Goal: Task Accomplishment & Management: Complete application form

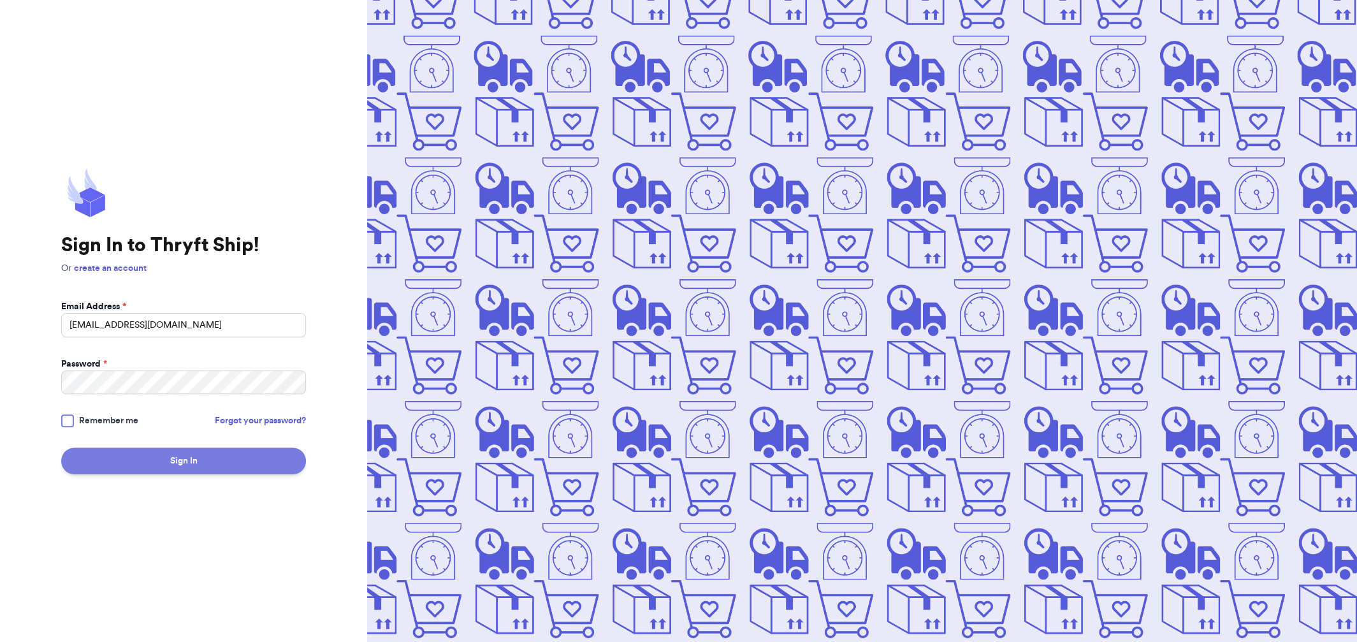
click at [200, 464] on button "Sign In" at bounding box center [183, 460] width 245 height 27
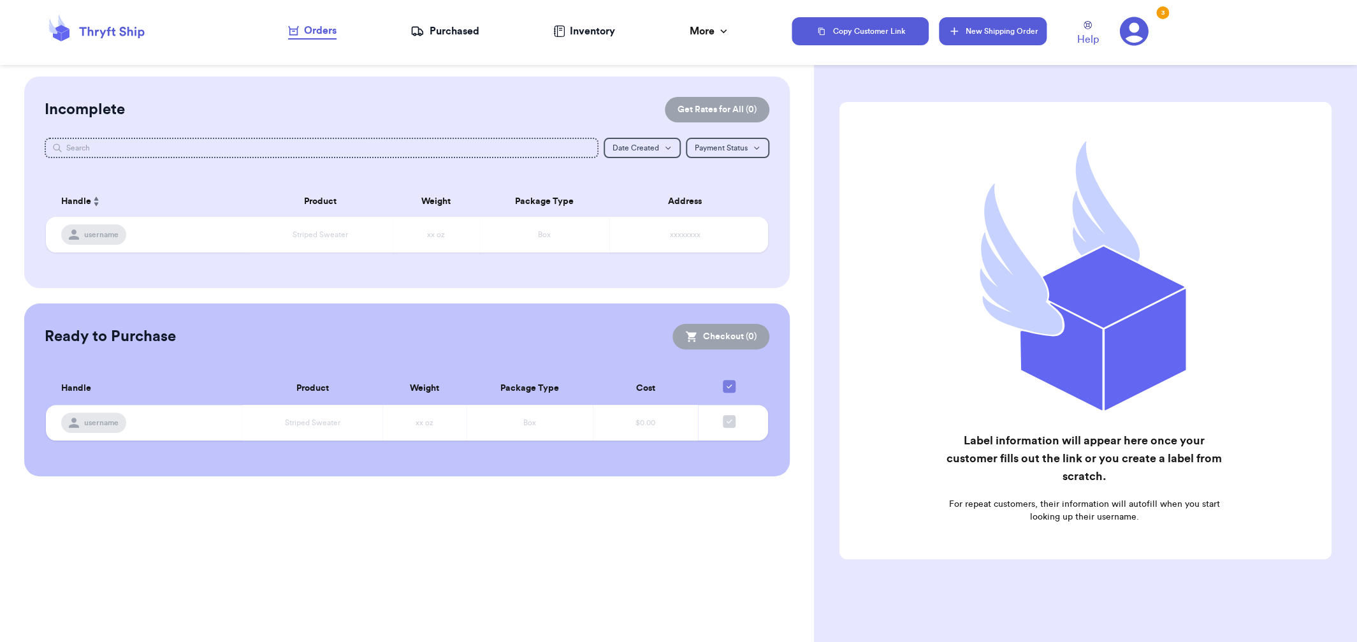
click at [998, 32] on button "New Shipping Order" at bounding box center [992, 31] width 107 height 28
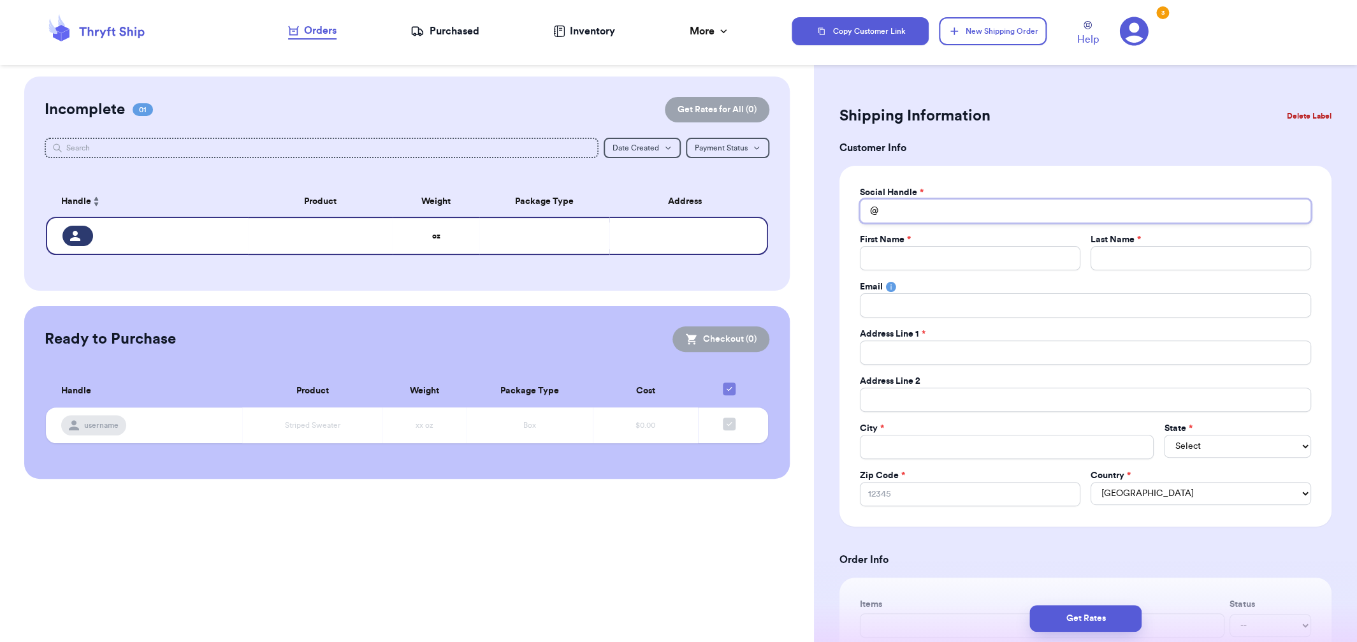
click at [959, 205] on input "Total Amount Paid" at bounding box center [1085, 211] width 451 height 24
type input "l"
type input "la"
type input "lar"
type input "[PERSON_NAME]"
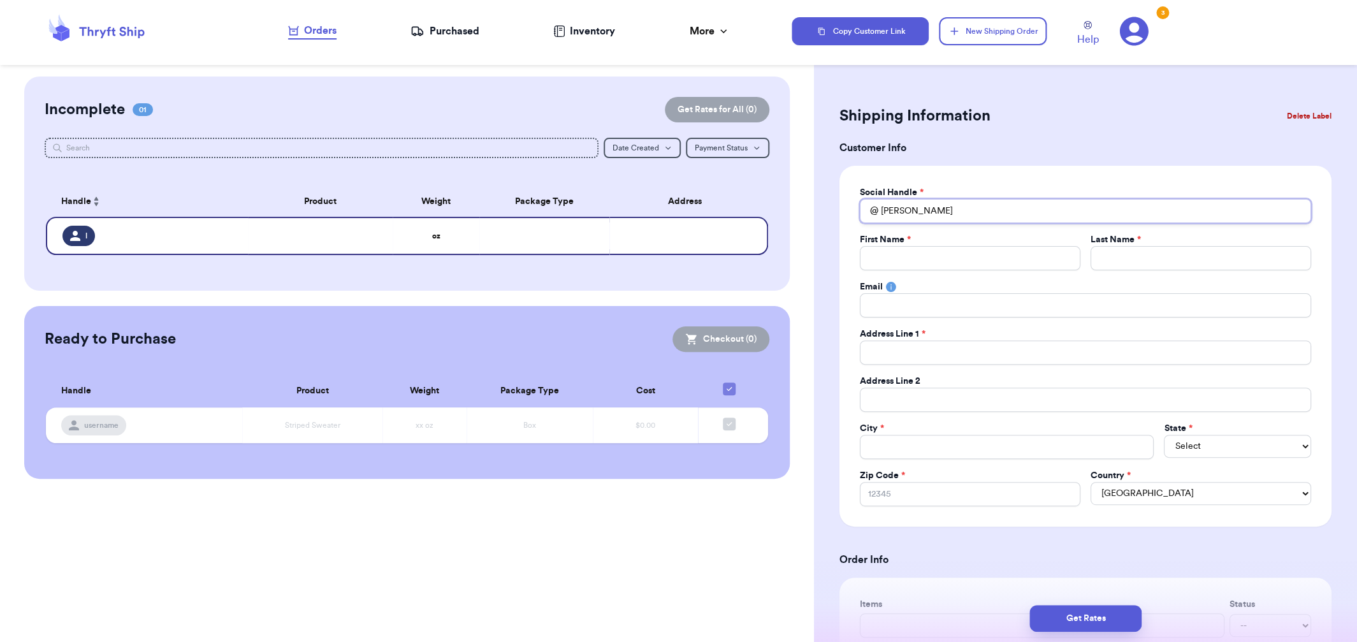
type input "lareu"
type input "lareun"
type input "lareu"
type input "[PERSON_NAME]"
type input "lar"
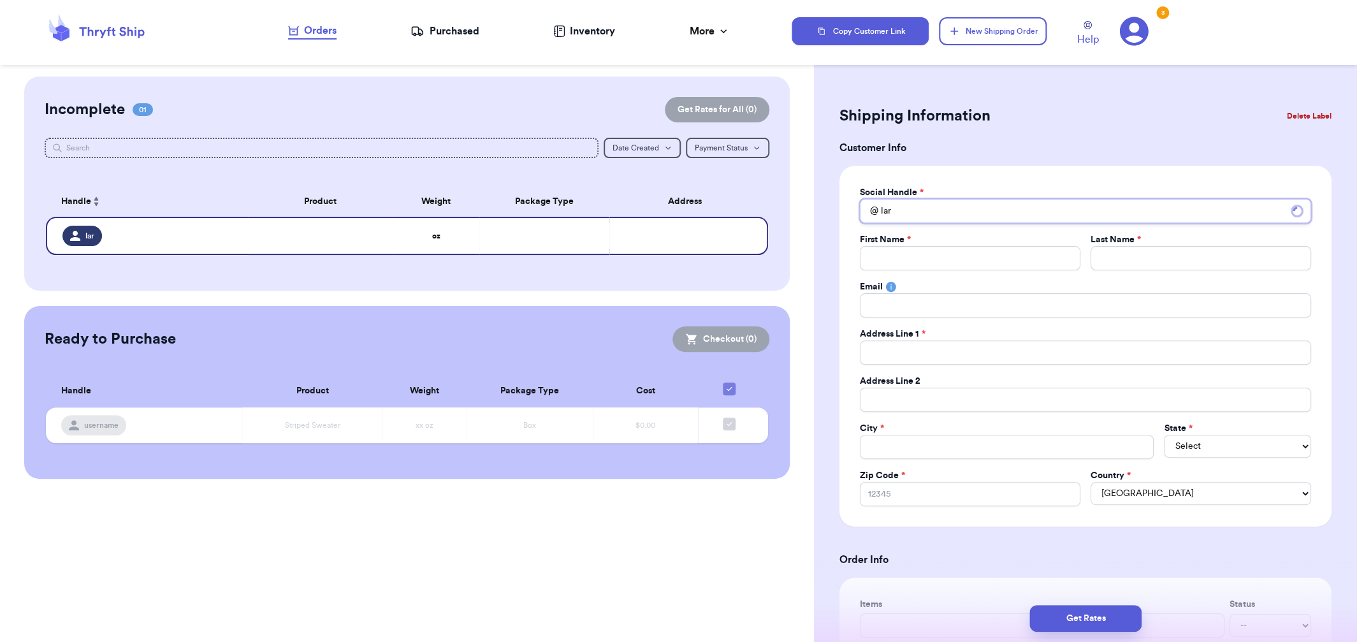
type input "[PERSON_NAME]"
type input "laren"
type input "larens"
type input "laren"
type input "[PERSON_NAME]"
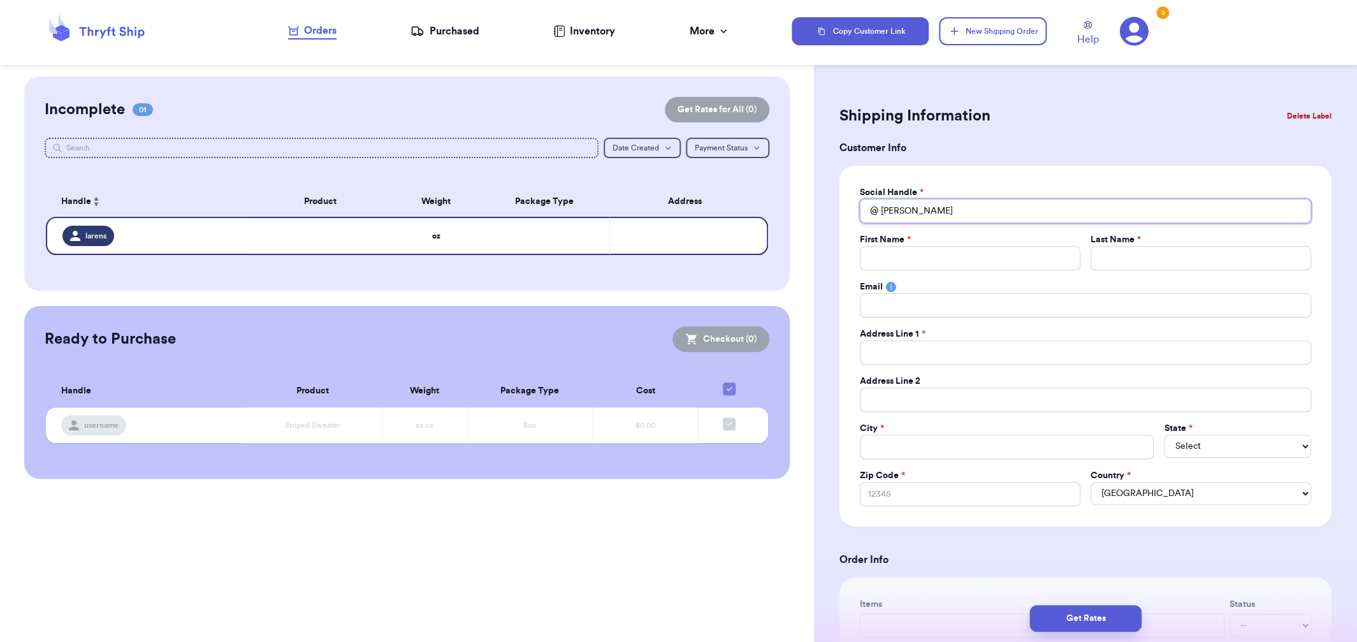
type input "lar"
type input "laru"
type input "larur"
type input "larure"
type input "laruren"
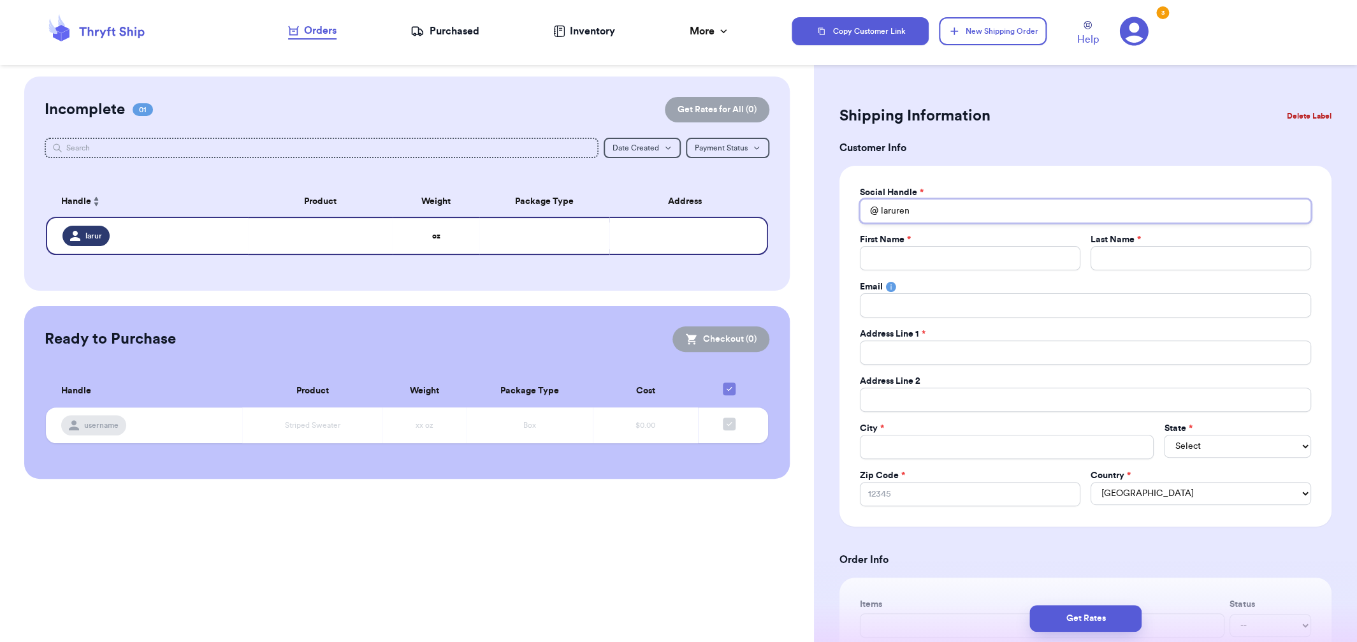
type input "larurens"
type input "larurensw"
type input "larurenswe"
type input "larurenswee"
type input "larurensween"
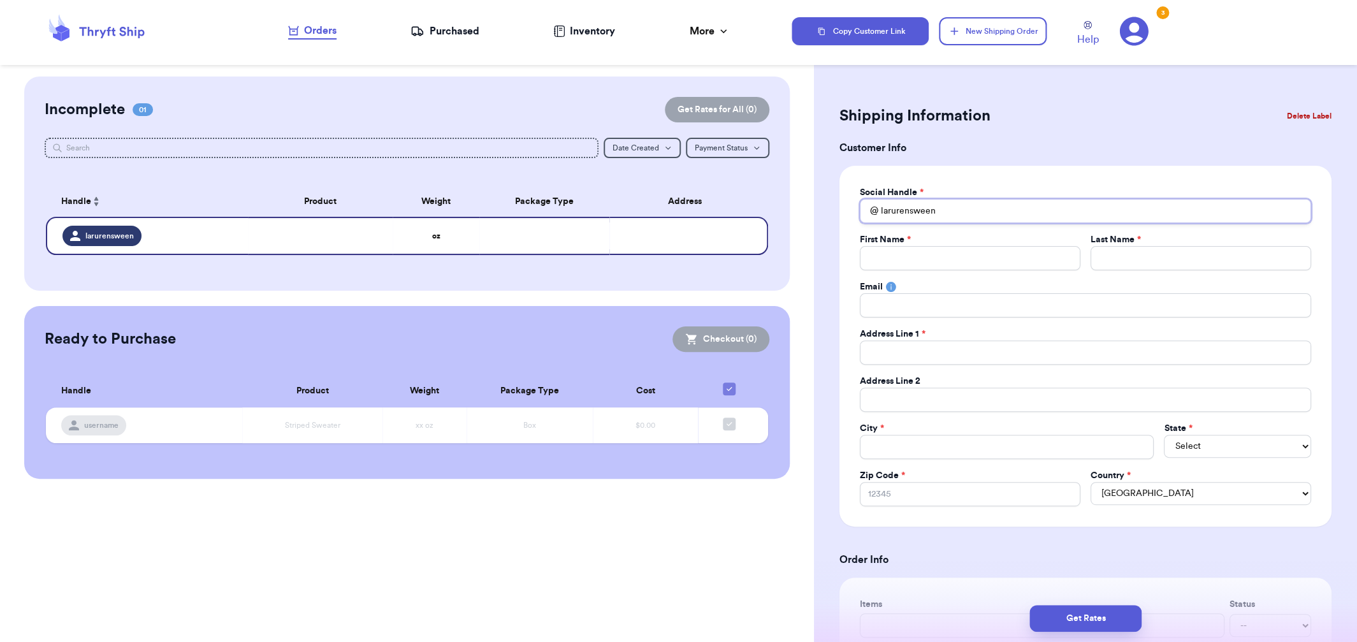
type input "larurensweene"
type input "larurensweeney"
click at [958, 257] on input "Total Amount Paid" at bounding box center [970, 258] width 221 height 24
type input "L"
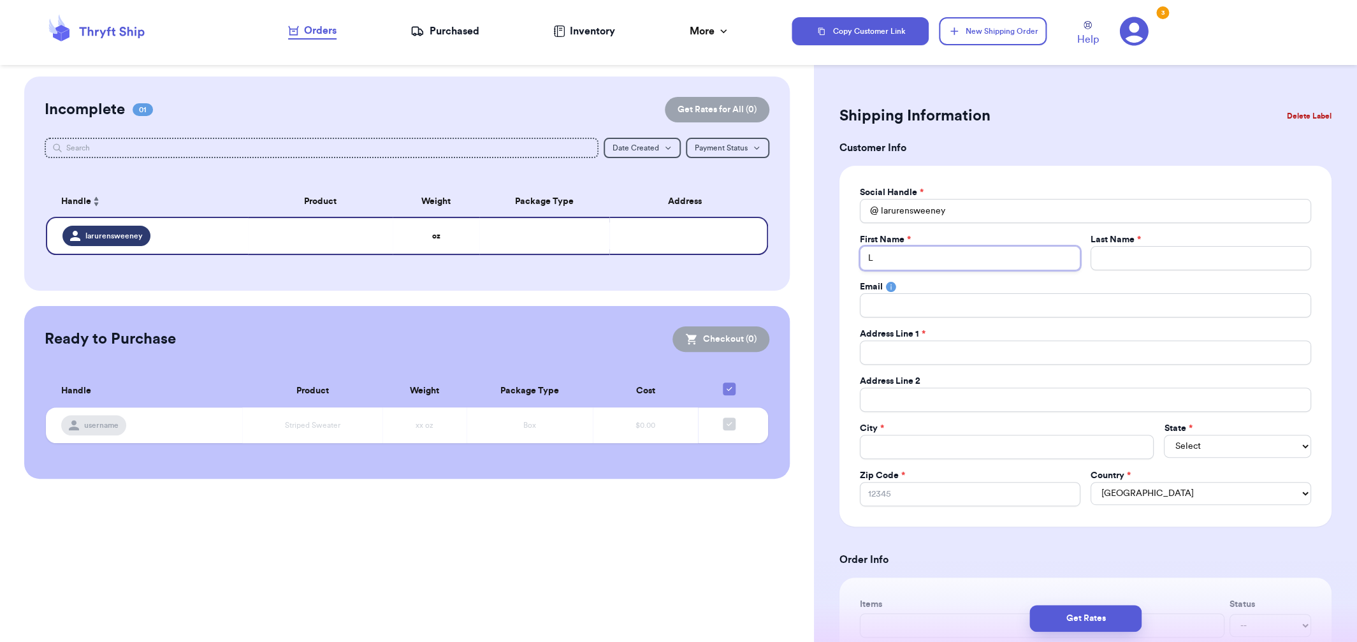
type input "La"
type input "Lar"
type input "[PERSON_NAME]"
type input "Lareu"
type input "Lareun"
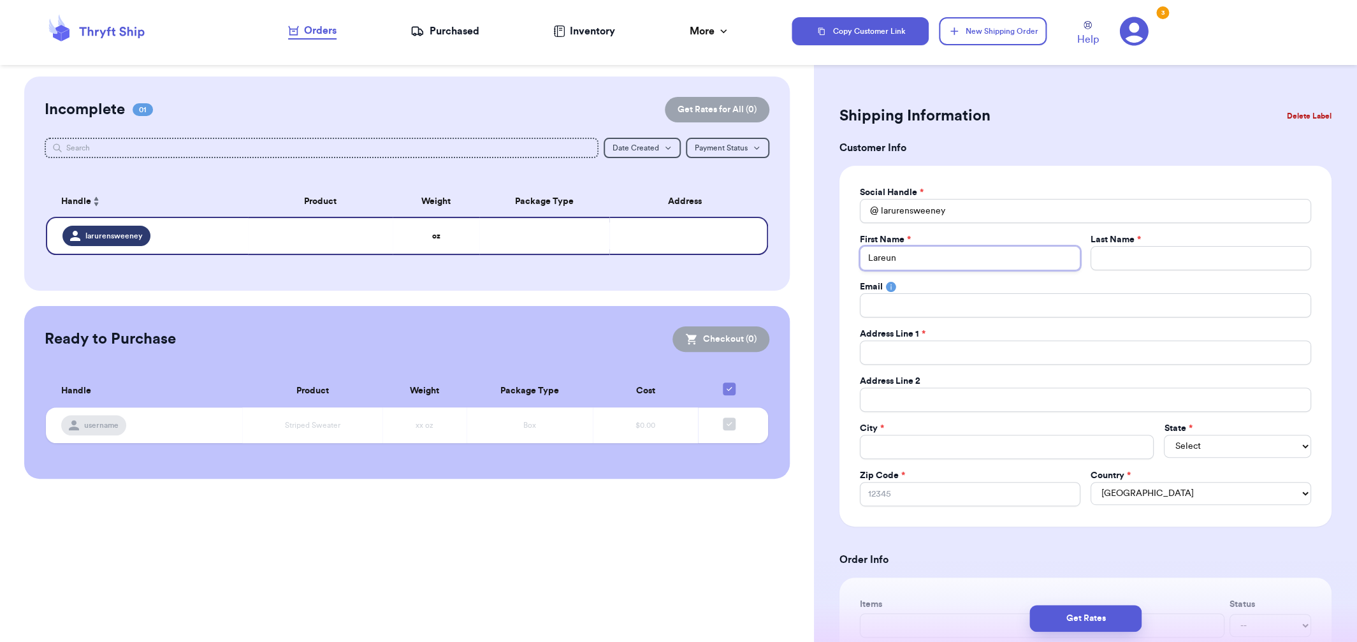
type input "Lareun"
click at [956, 254] on input "Lareun" at bounding box center [970, 258] width 221 height 24
type input "J"
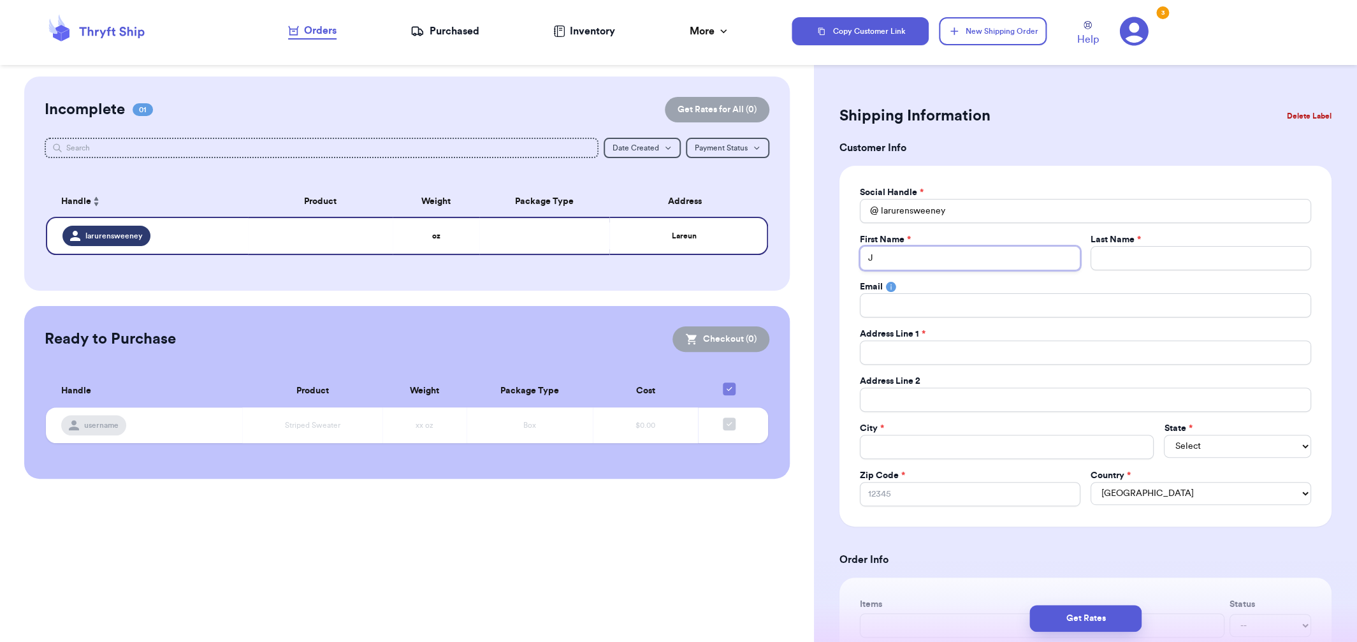
type input "Jo"
type input "[PERSON_NAME]"
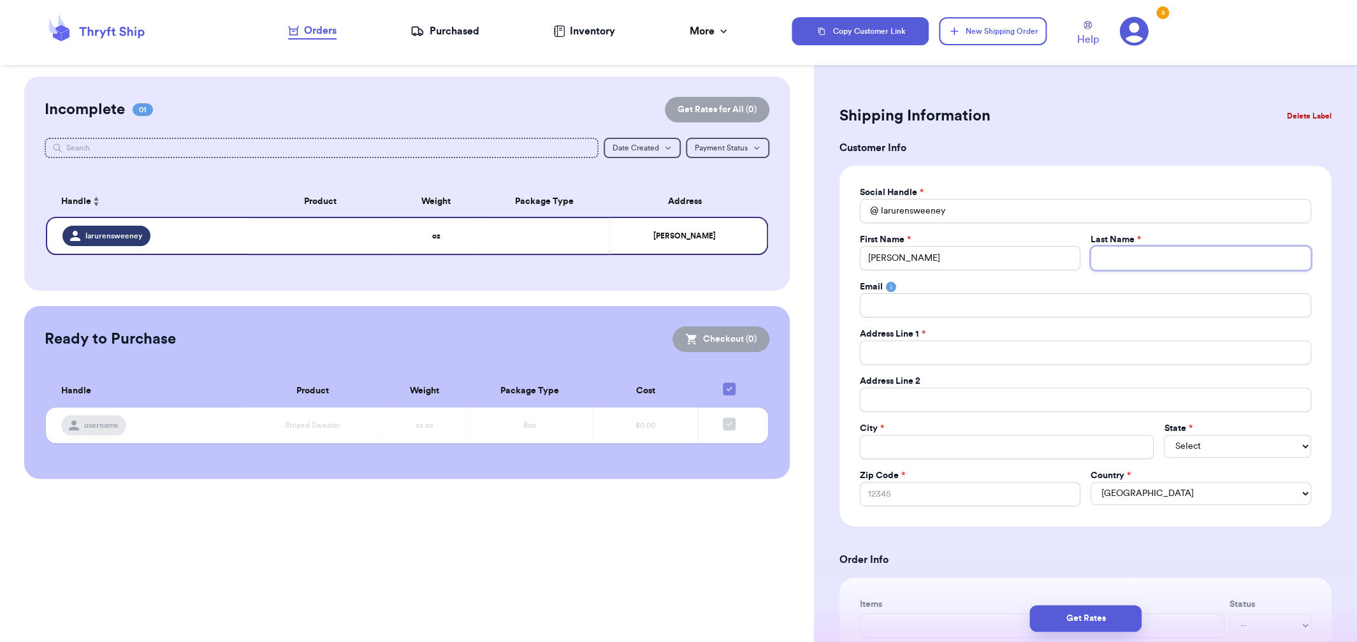
type input "S"
type input "Sw"
type input "Swe"
type input "Swee"
type input "[PERSON_NAME]"
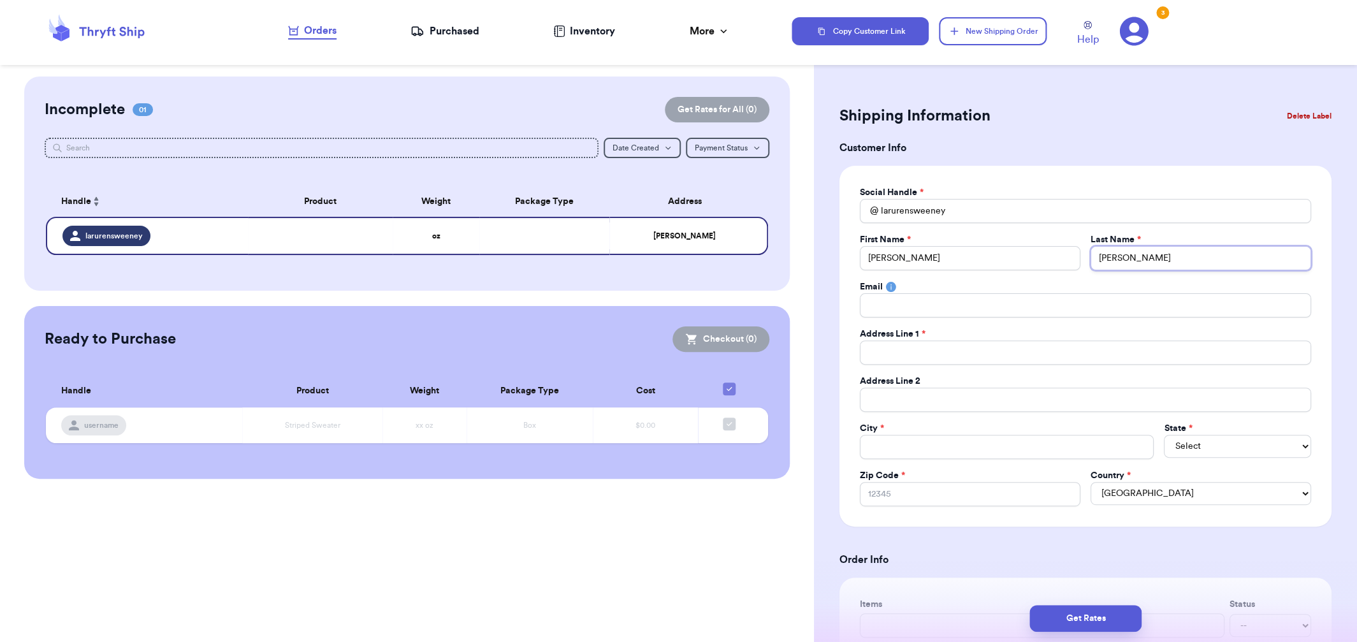
type input "Sweene"
type input "[PERSON_NAME]"
click at [927, 352] on input "Total Amount Paid" at bounding box center [1085, 352] width 451 height 24
click at [1007, 358] on input "Total Amount Paid" at bounding box center [1085, 352] width 451 height 24
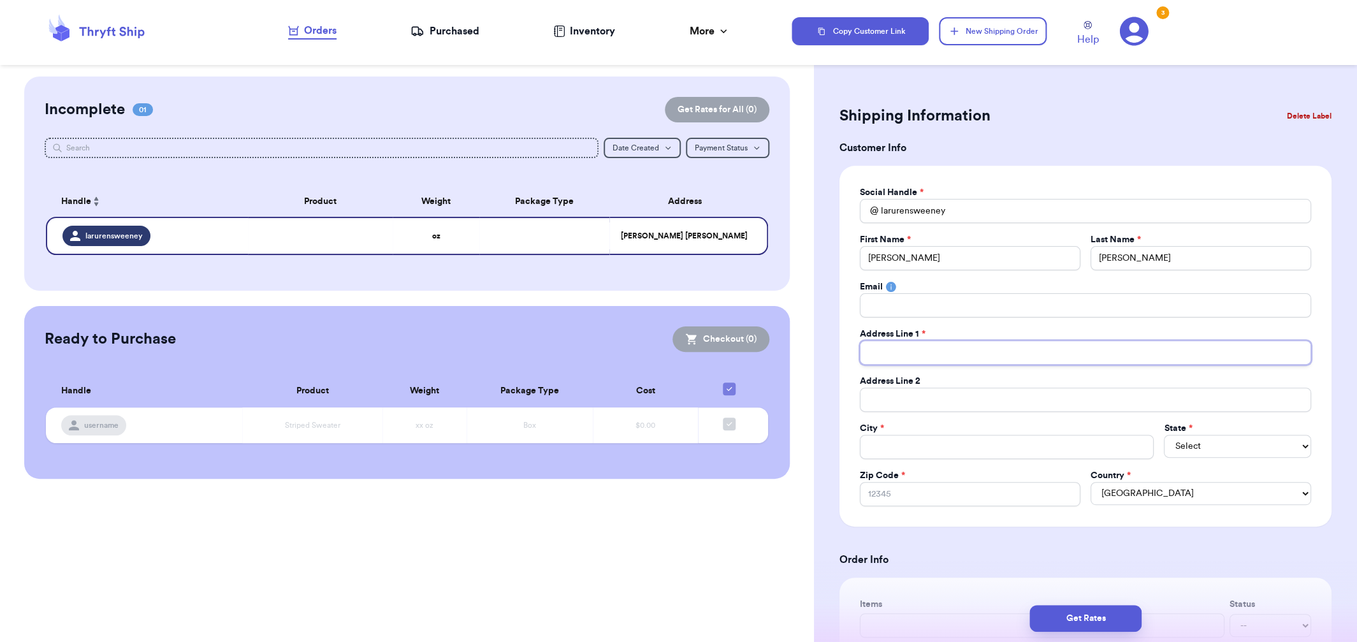
paste input "[STREET_ADDRESS]"
type input "[STREET_ADDRESS]"
click at [990, 351] on input "[STREET_ADDRESS]" at bounding box center [1085, 352] width 451 height 24
type input "[STREET_ADDRESS]"
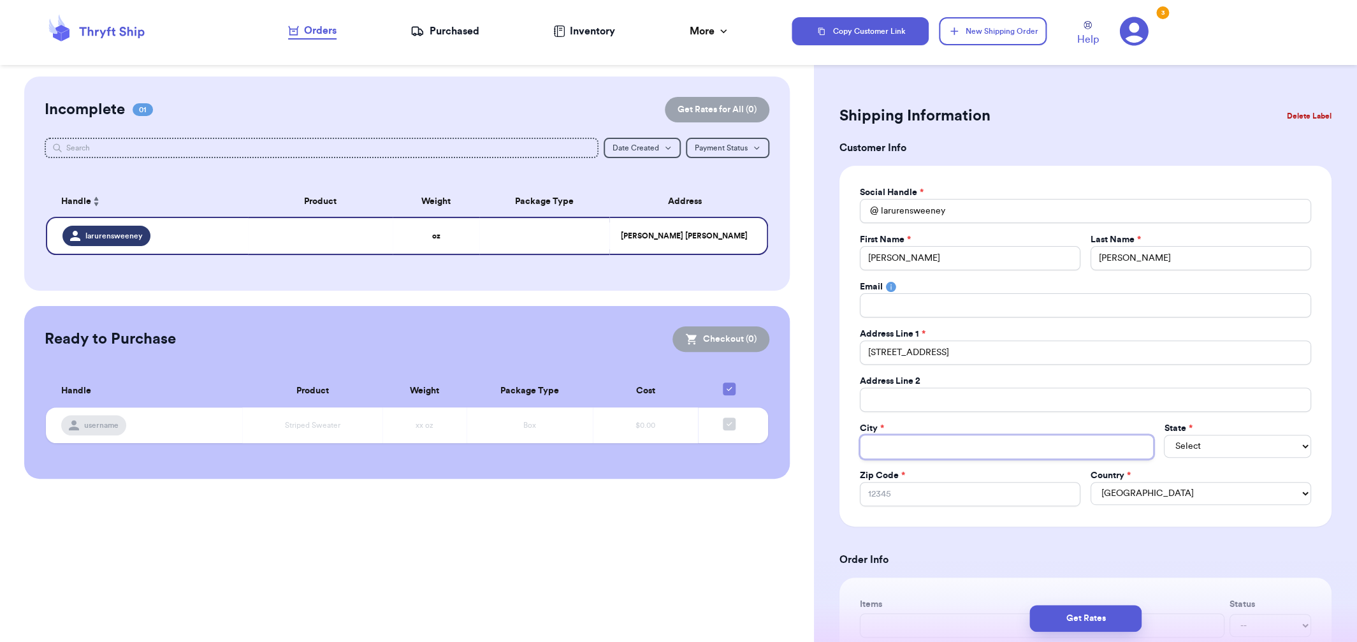
click at [961, 444] on input "Total Amount Paid" at bounding box center [1007, 447] width 294 height 24
paste input "[GEOGRAPHIC_DATA]"
type input "[GEOGRAPHIC_DATA]"
click at [1045, 350] on input "[STREET_ADDRESS]" at bounding box center [1085, 352] width 451 height 24
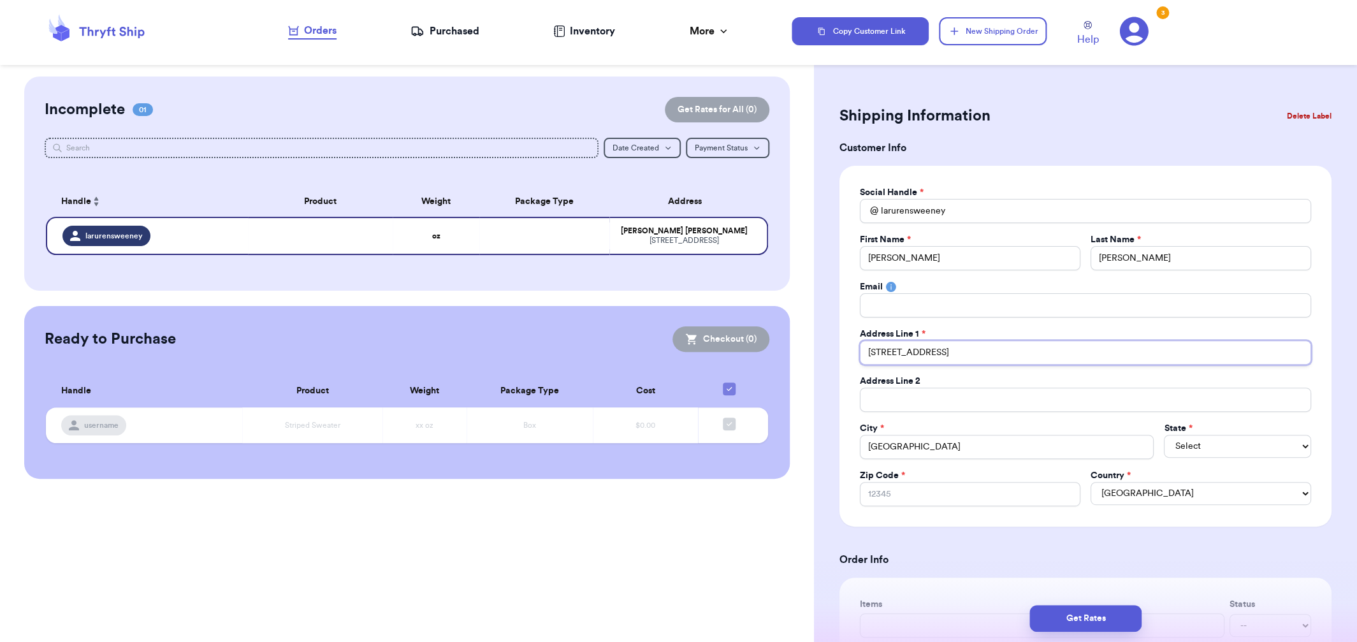
click at [1045, 350] on input "[STREET_ADDRESS]" at bounding box center [1085, 352] width 451 height 24
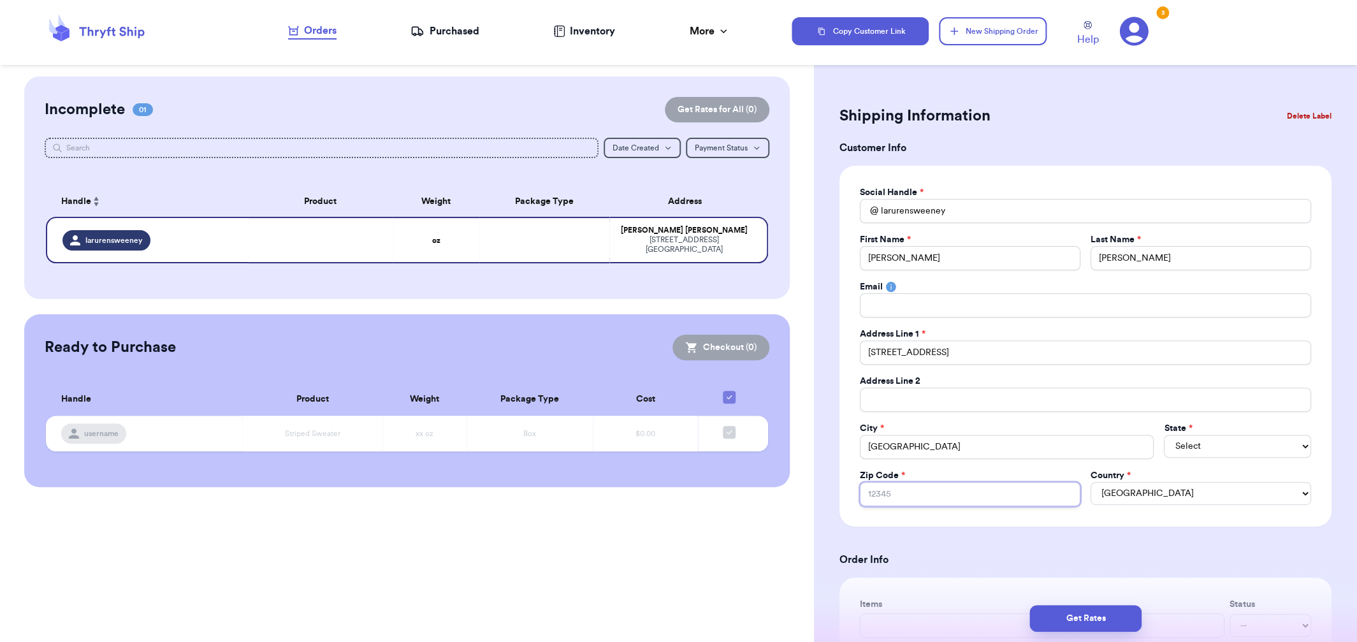
click at [968, 502] on input "Zip Code *" at bounding box center [970, 494] width 221 height 24
paste input "30506"
type input "30506"
drag, startPoint x: 963, startPoint y: 353, endPoint x: 1287, endPoint y: 381, distance: 325.7
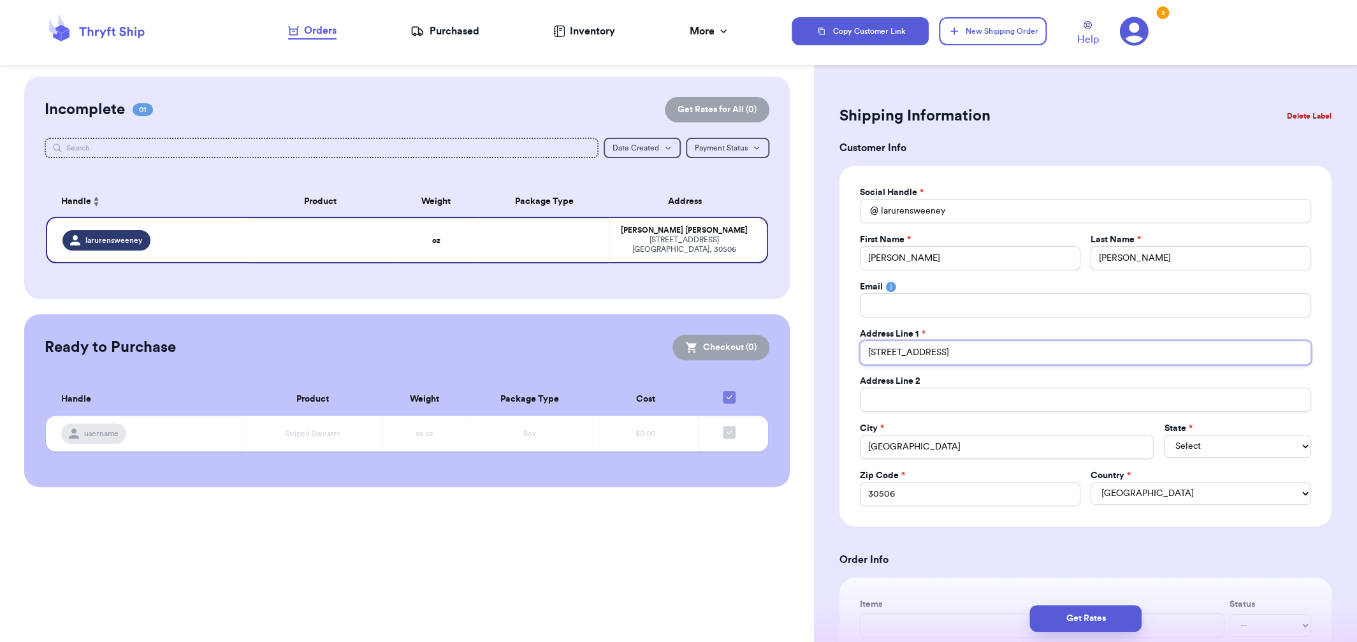
click at [1287, 365] on input "[STREET_ADDRESS]" at bounding box center [1085, 352] width 451 height 24
type input "[STREET_ADDRESS]"
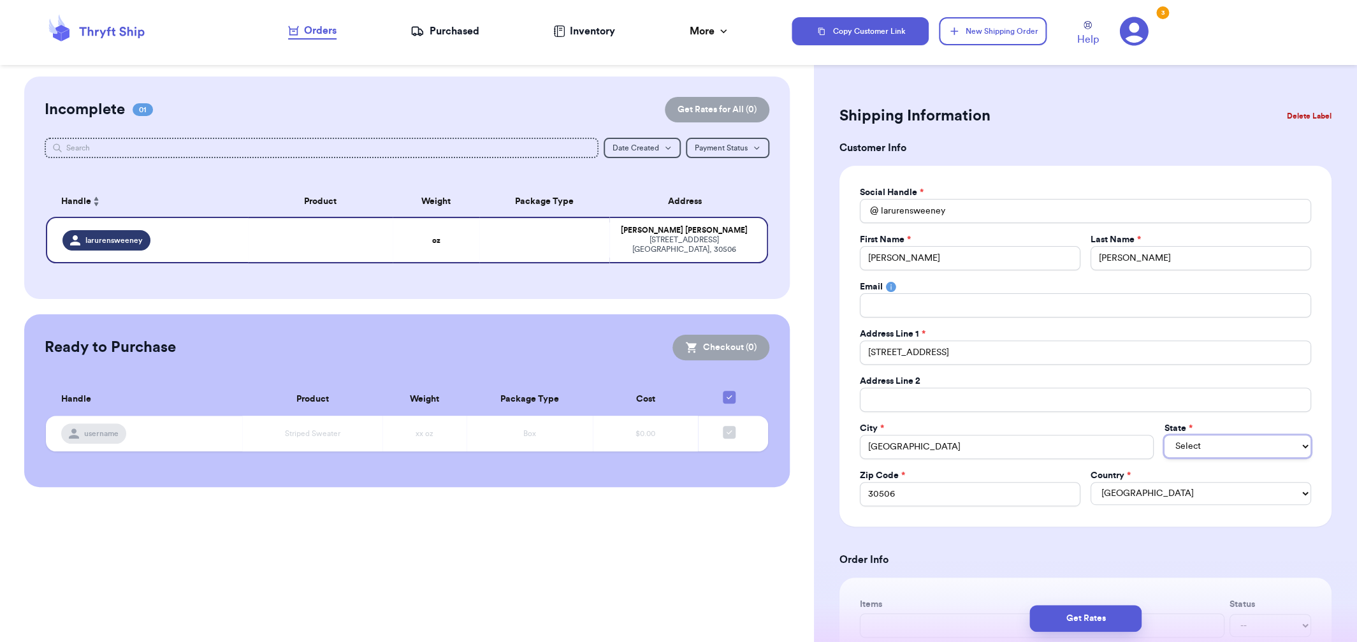
click at [1164, 435] on select "Select AL AK AZ AR CA CO CT DE DC [GEOGRAPHIC_DATA] [GEOGRAPHIC_DATA] HI ID IL …" at bounding box center [1237, 446] width 147 height 23
select select "GA"
click option "GA" at bounding box center [0, 0] width 0 height 0
click at [948, 309] on input "Total Amount Paid" at bounding box center [1085, 305] width 451 height 24
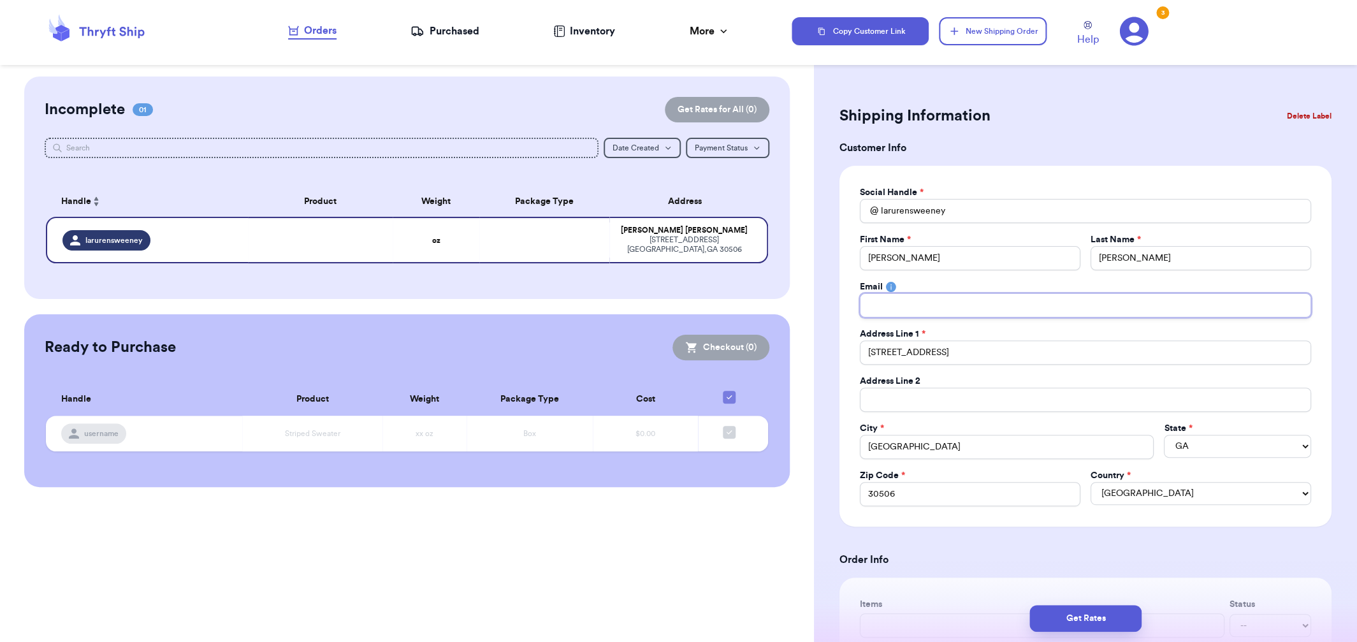
paste input "[EMAIL_ADDRESS][DOMAIN_NAME]"
type input "[EMAIL_ADDRESS][DOMAIN_NAME]"
click at [1024, 197] on div "Social Handle *" at bounding box center [1085, 192] width 451 height 13
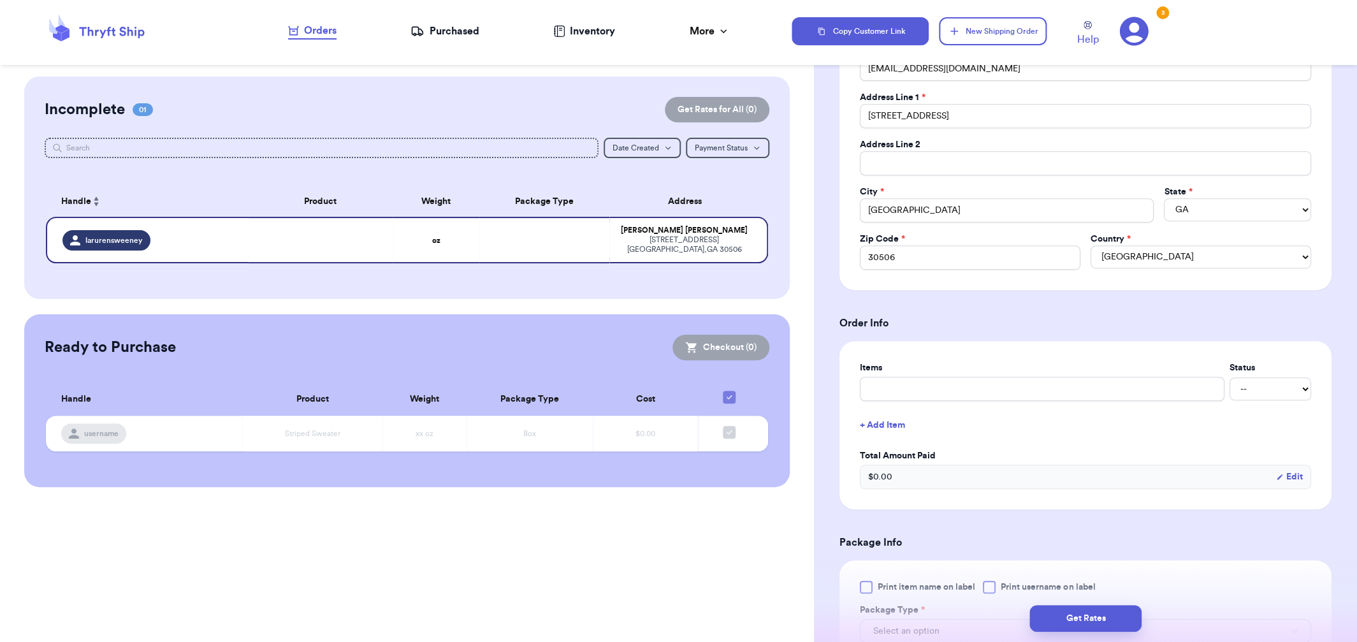
scroll to position [246, 0]
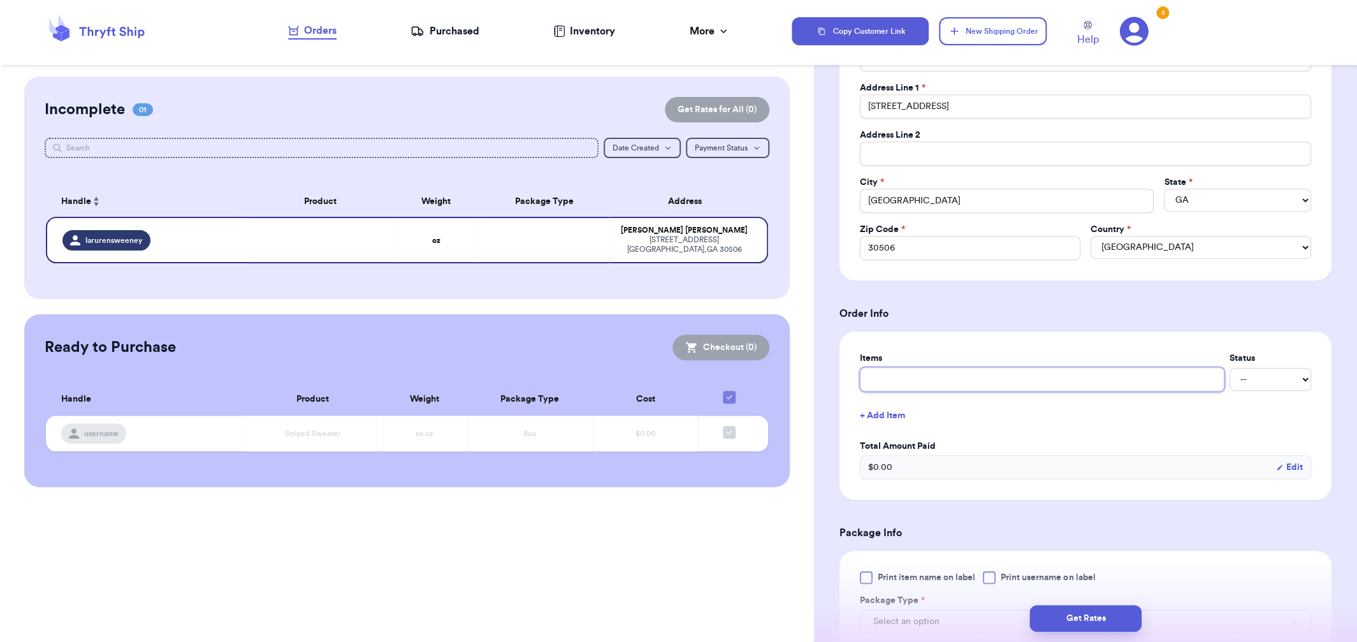
click at [991, 374] on input "text" at bounding box center [1042, 379] width 365 height 24
type input "H"
type input "HO"
type input "HOT"
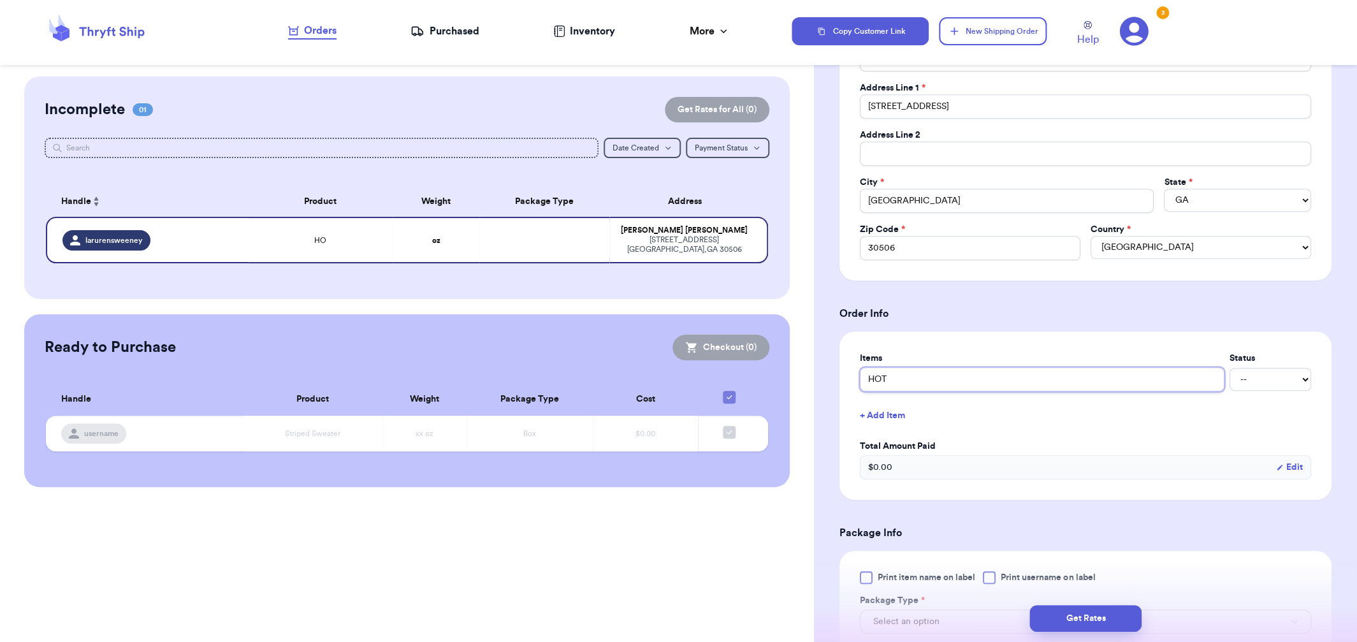
type input "HOT W"
type input "HOT WH"
type input "HOT WHE"
type input "HOT WHEE"
type input "HOT WHEEL"
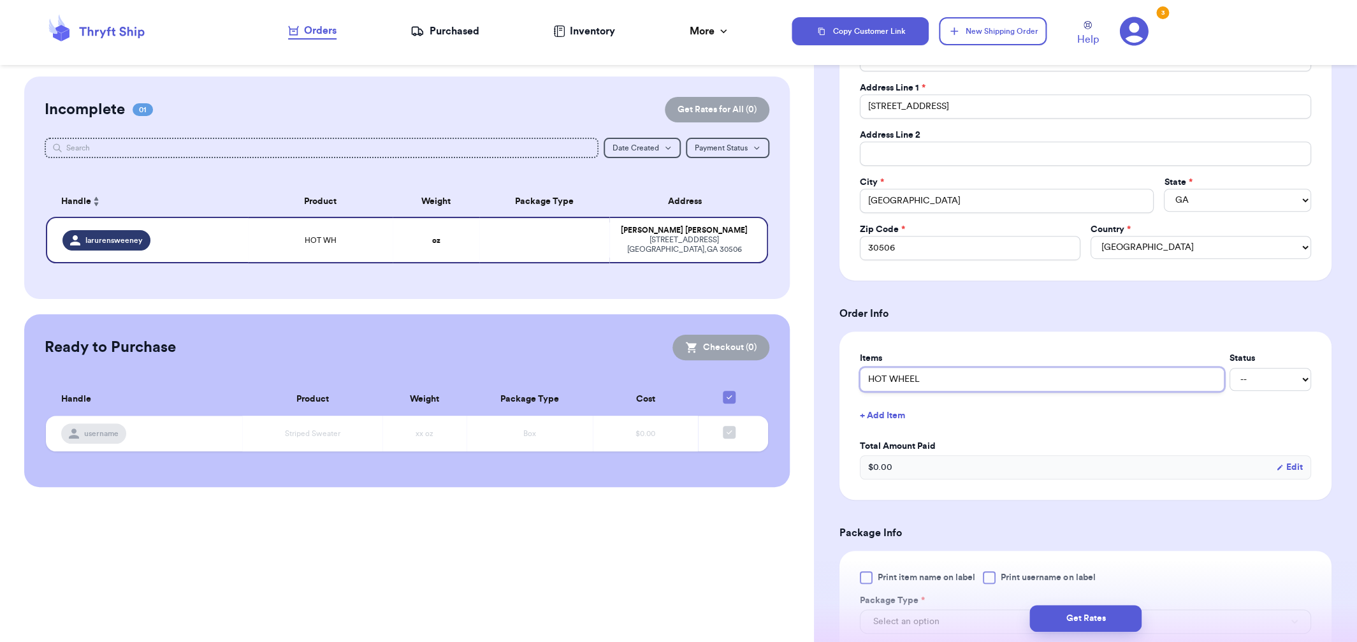
type input "HOT WHEELZ"
select select "paid"
click option "Paid" at bounding box center [0, 0] width 0 height 0
click at [1244, 306] on h3 "Order Info" at bounding box center [1085, 313] width 492 height 15
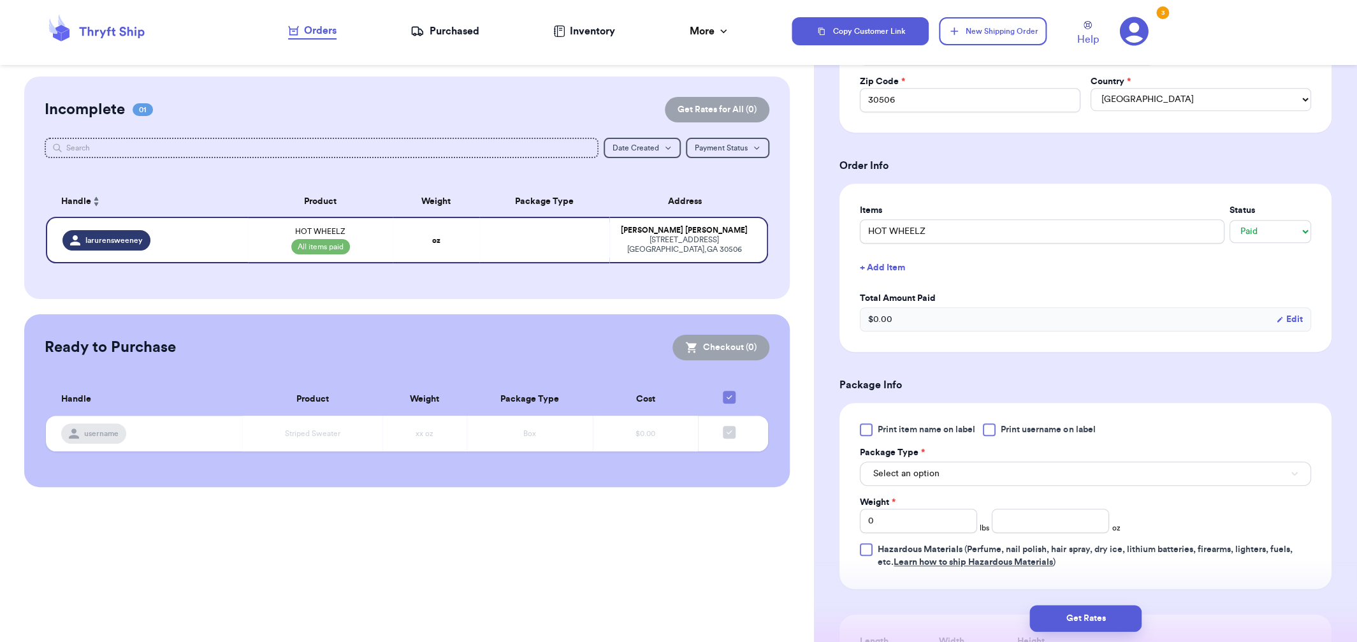
scroll to position [403, 0]
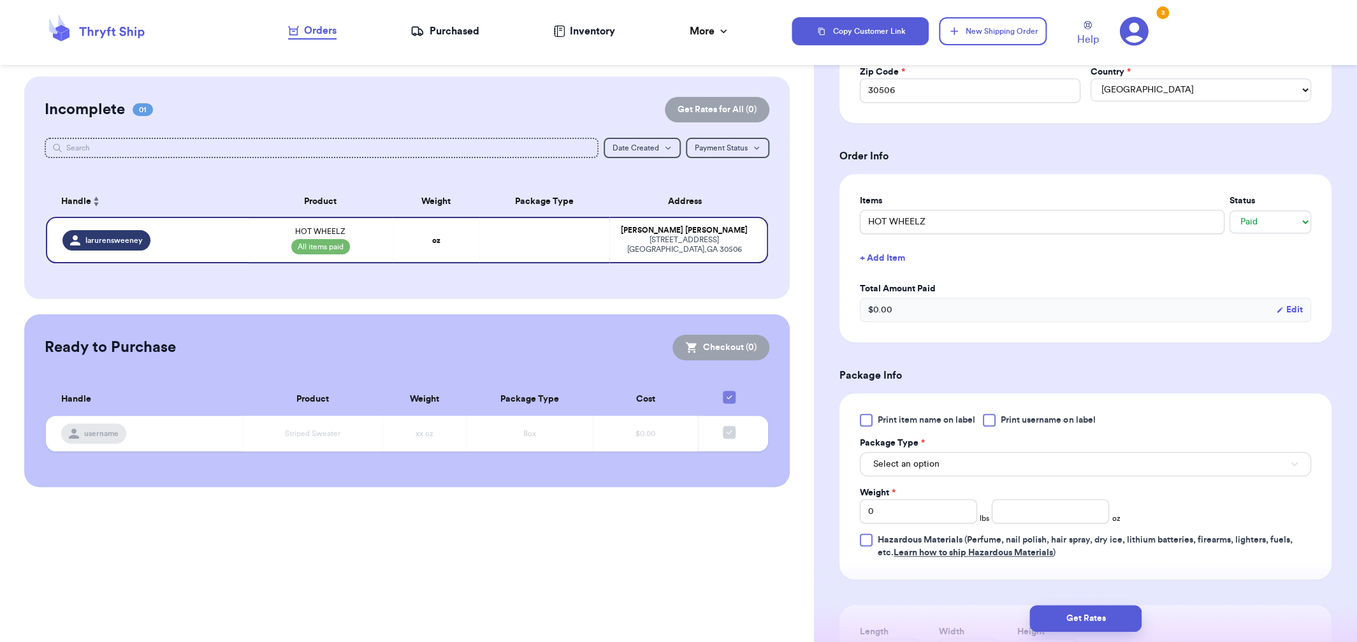
click at [924, 419] on span "Print item name on label" at bounding box center [927, 420] width 98 height 13
click at [0, 0] on input "Print item name on label" at bounding box center [0, 0] width 0 height 0
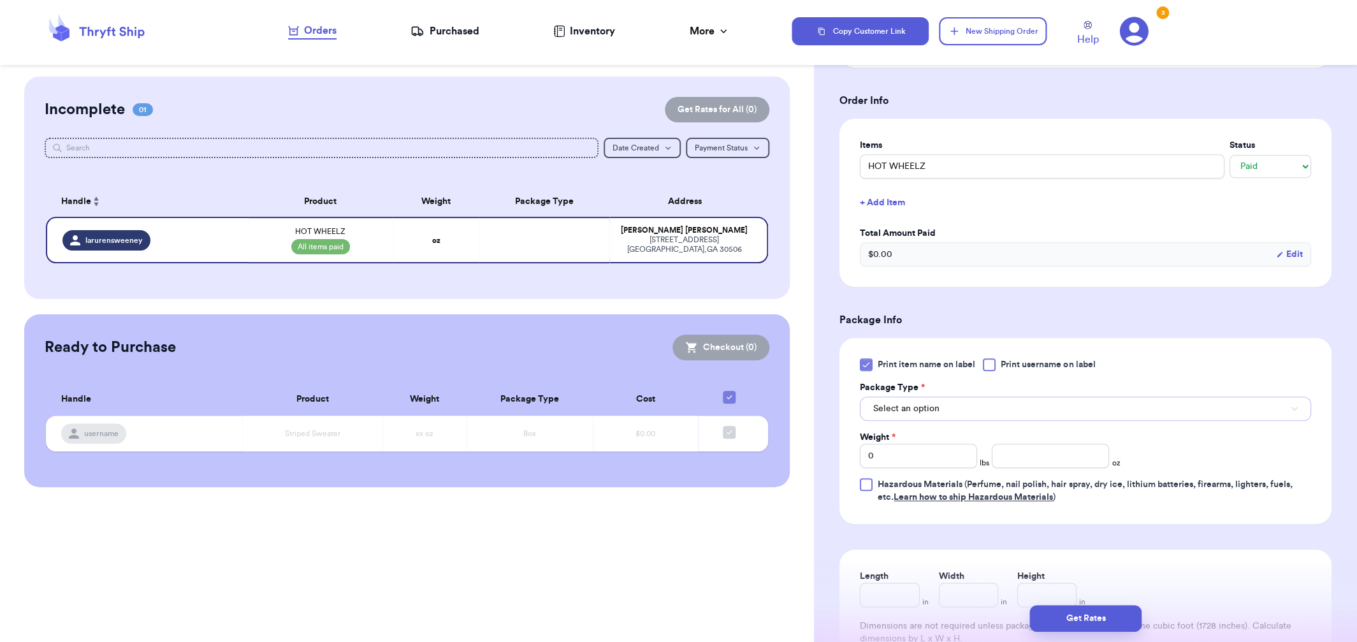
click at [977, 403] on button "Select an option" at bounding box center [1085, 408] width 451 height 24
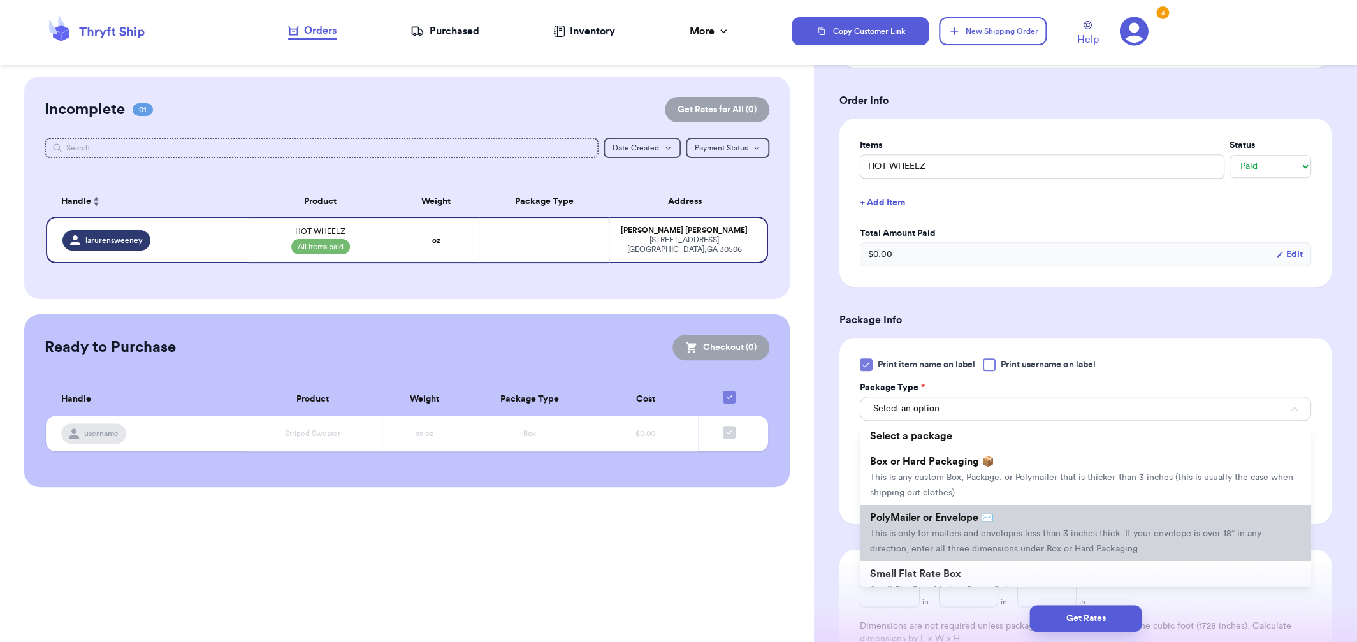
click at [963, 519] on span "PolyMailer or Envelope ✉️" at bounding box center [932, 517] width 124 height 10
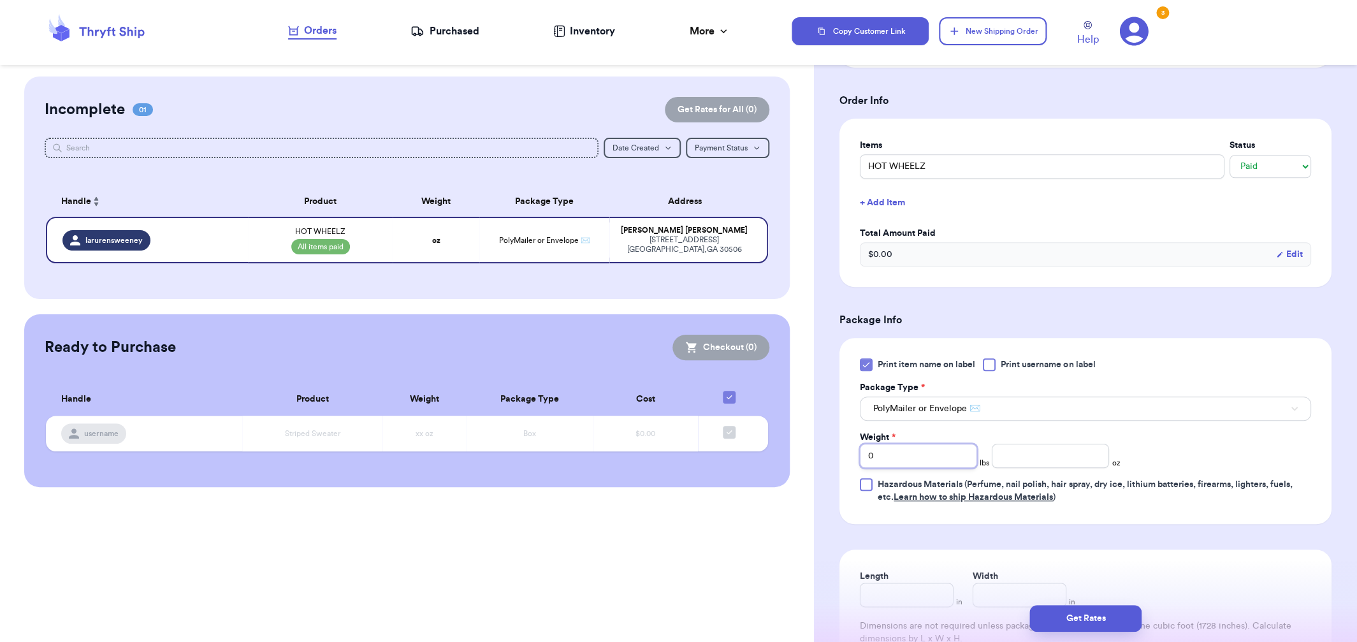
click at [910, 451] on input "0" at bounding box center [918, 456] width 117 height 24
type input "2"
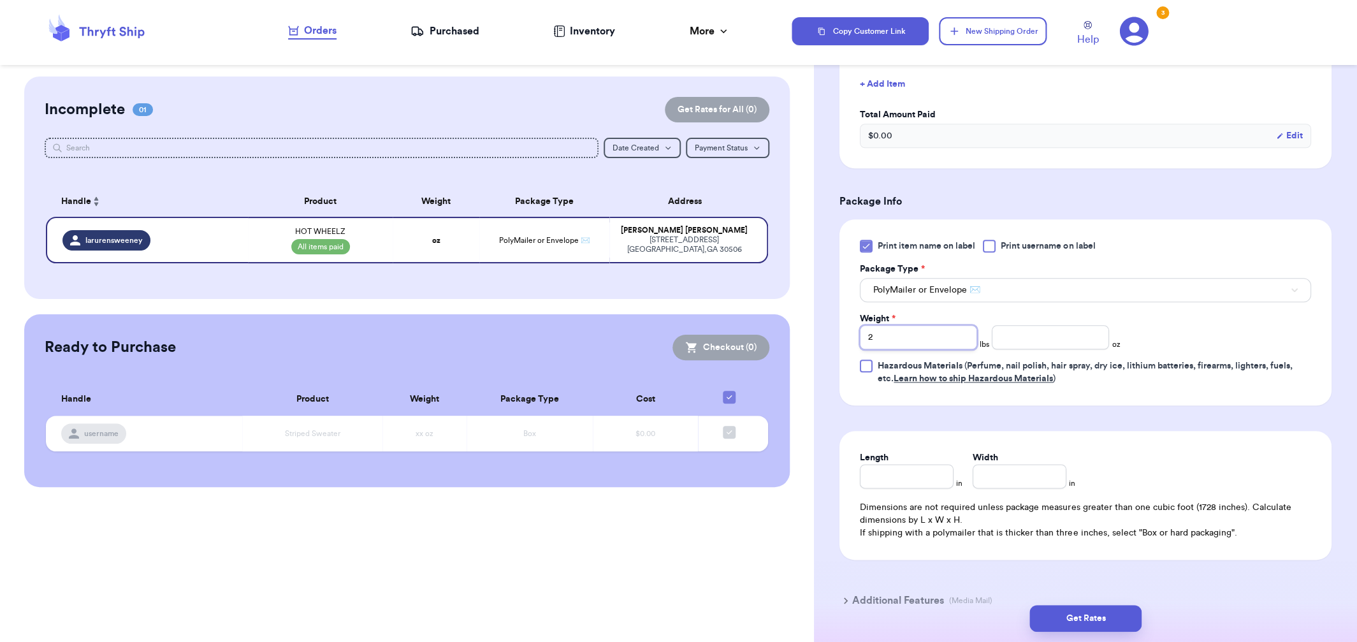
scroll to position [581, 0]
type input "2"
click at [880, 469] on input "Length" at bounding box center [907, 473] width 94 height 24
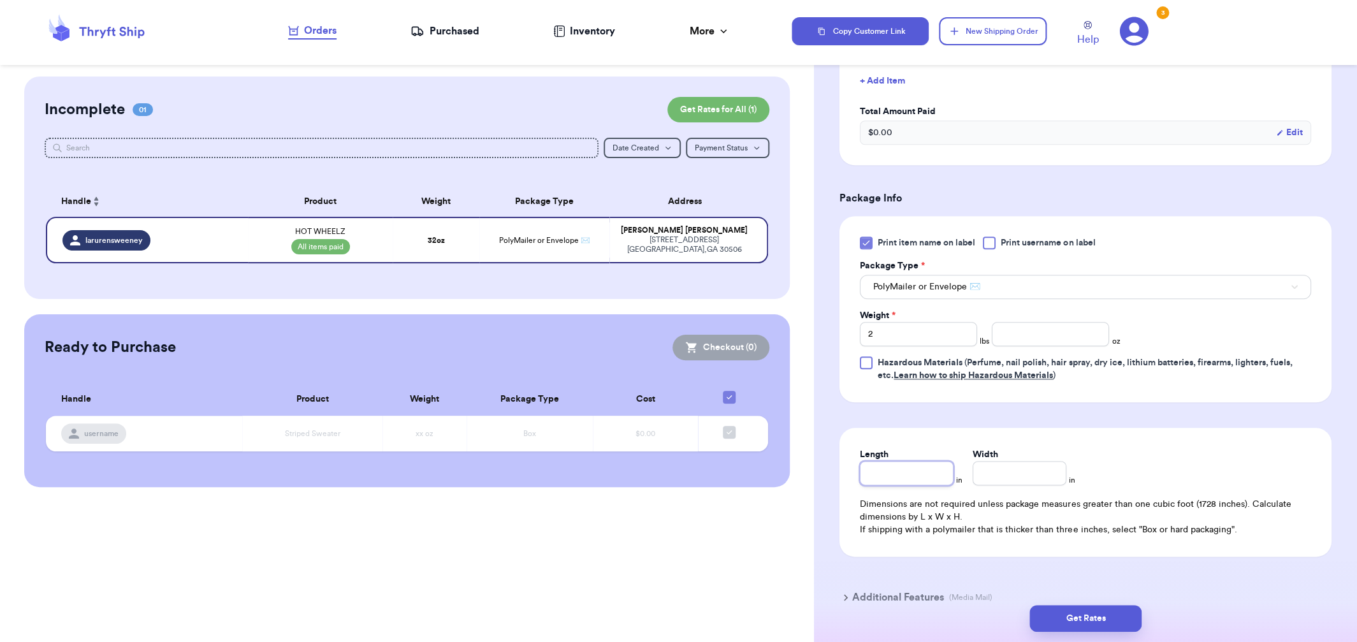
type input "1"
type input "14"
click at [1040, 475] on input "Width *" at bounding box center [1020, 473] width 94 height 24
type input "4"
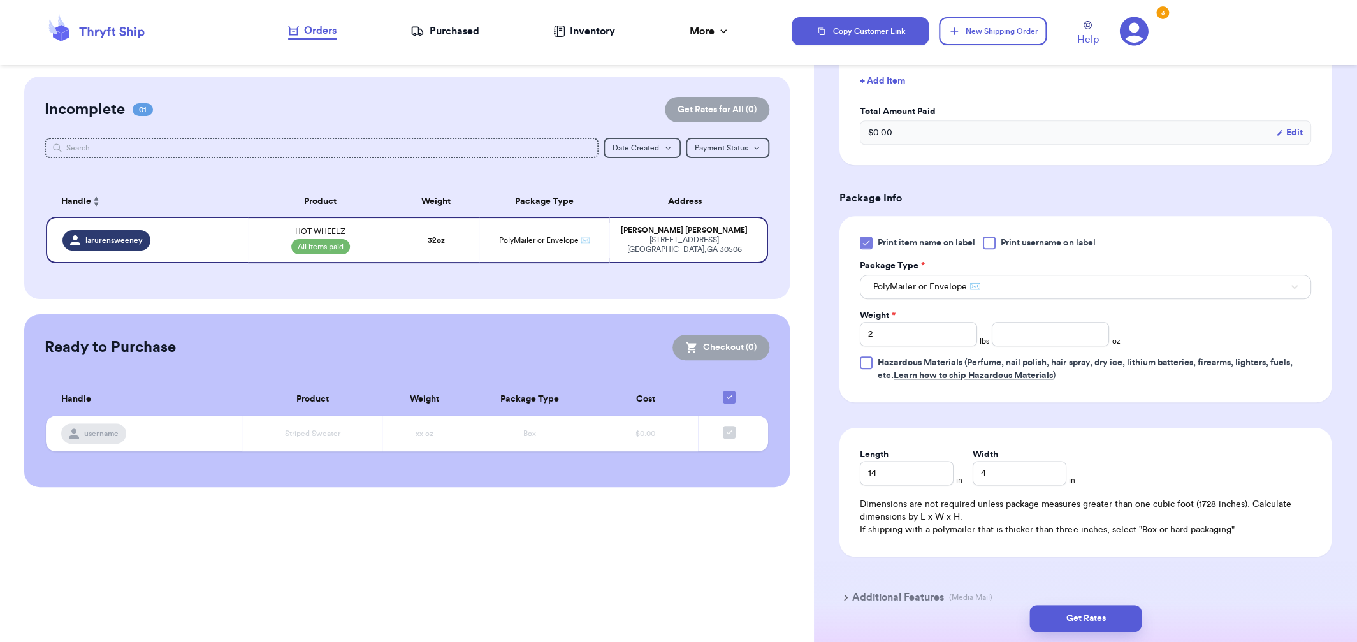
click at [1144, 498] on div "Dimensions are not required unless package measures greater than one cubic foot…" at bounding box center [1085, 517] width 451 height 38
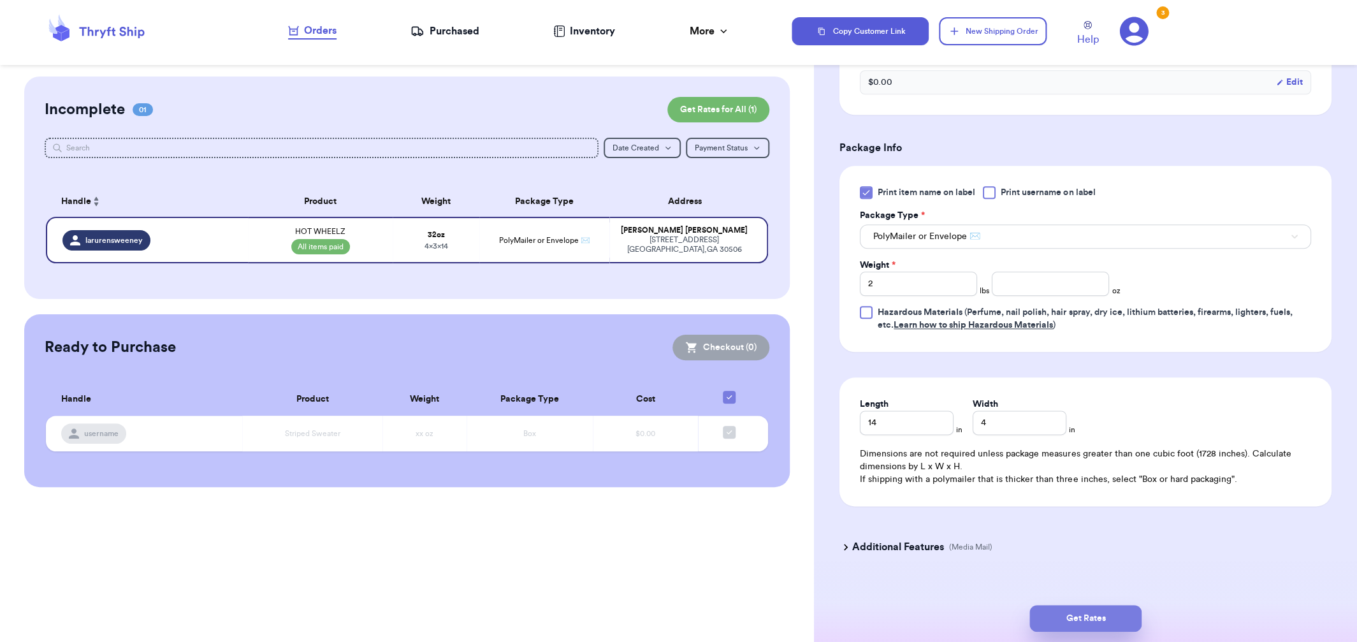
click at [1117, 621] on button "Get Rates" at bounding box center [1085, 618] width 112 height 27
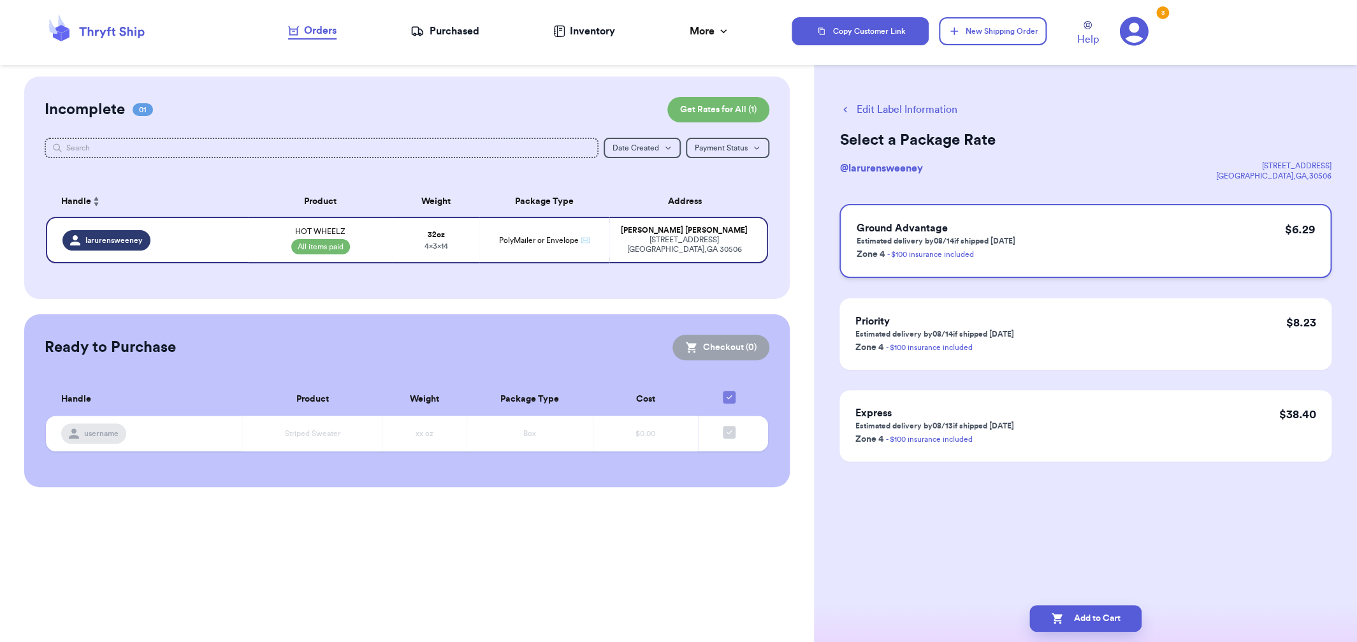
click at [1091, 236] on div "Ground Advantage Estimated delivery by 08/14 if shipped [DATE] Zone 4 - $100 in…" at bounding box center [1085, 241] width 492 height 74
click at [1061, 623] on icon "button" at bounding box center [1057, 618] width 13 height 13
checkbox input "true"
